Goal: Transaction & Acquisition: Purchase product/service

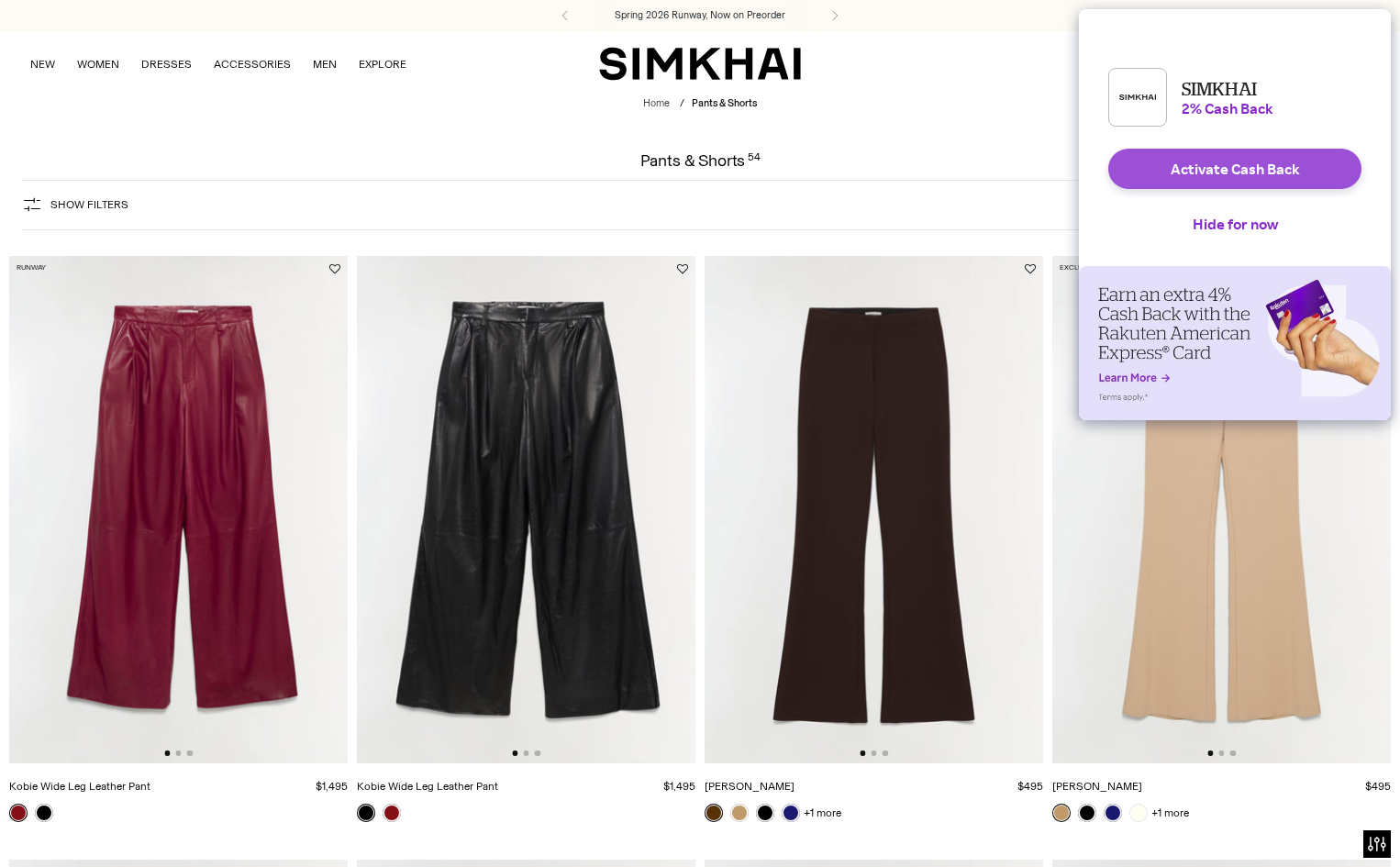
click at [1246, 189] on button "Activate Cash Back" at bounding box center [1235, 168] width 253 height 40
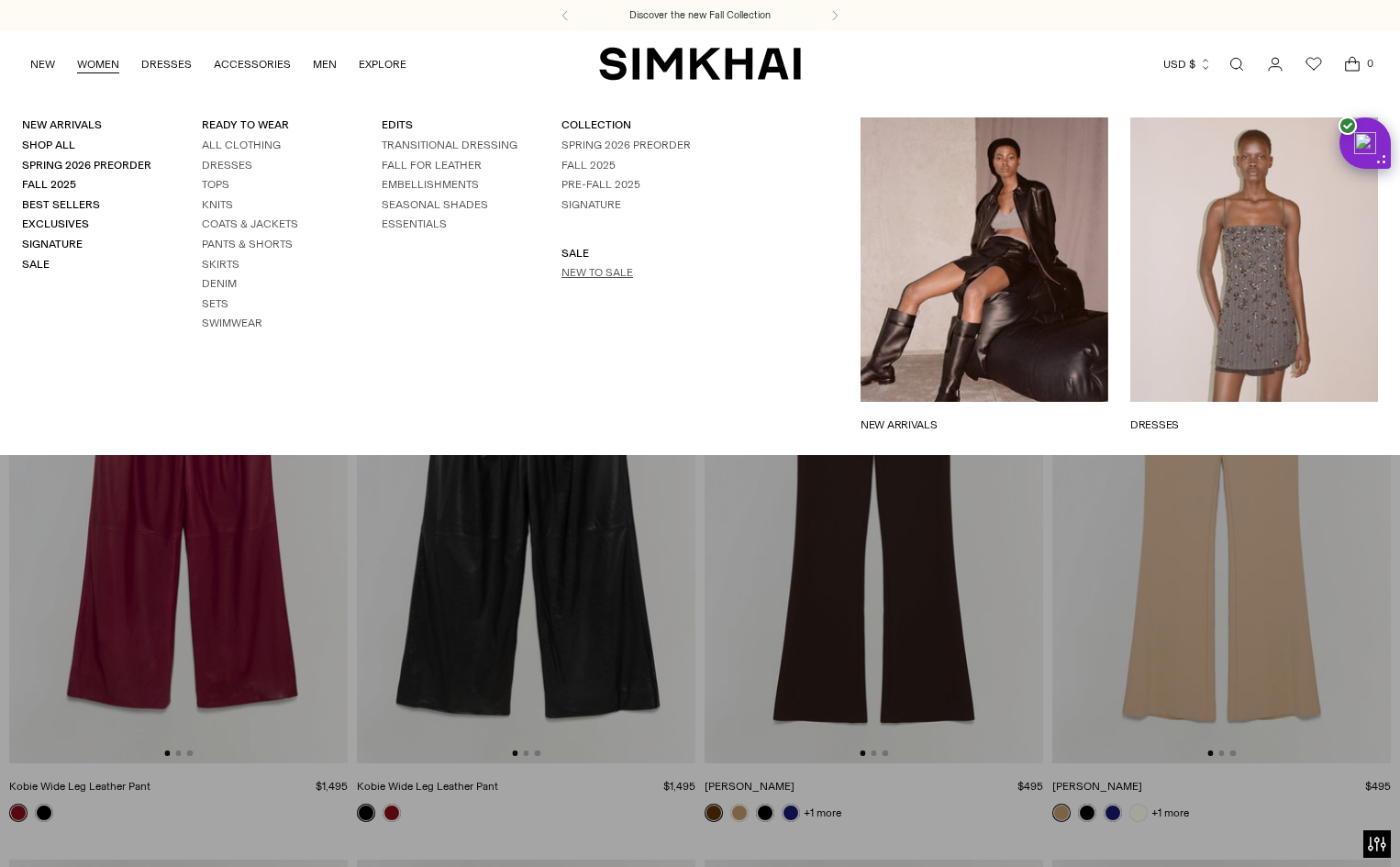
click at [619, 267] on link "New to Sale" at bounding box center [597, 272] width 71 height 13
